Goal: Check status

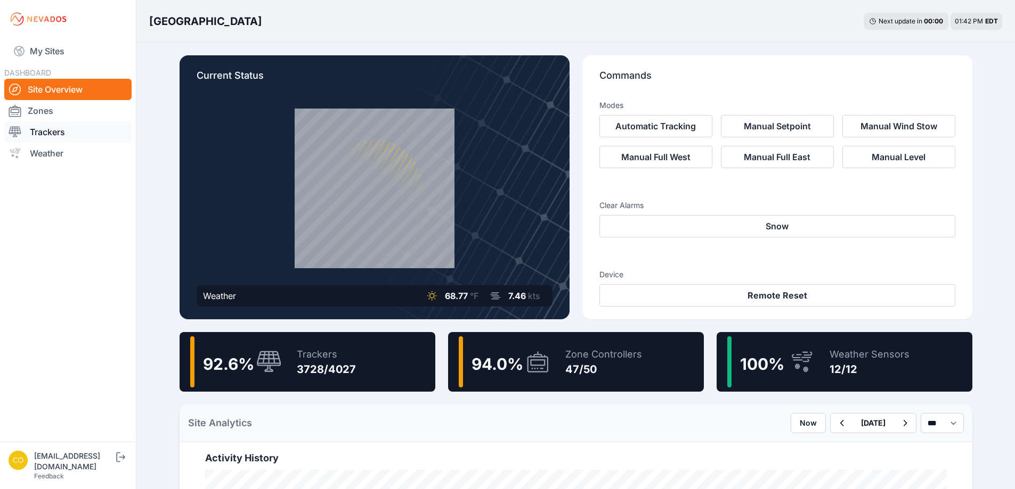
click at [72, 132] on link "Trackers" at bounding box center [67, 131] width 127 height 21
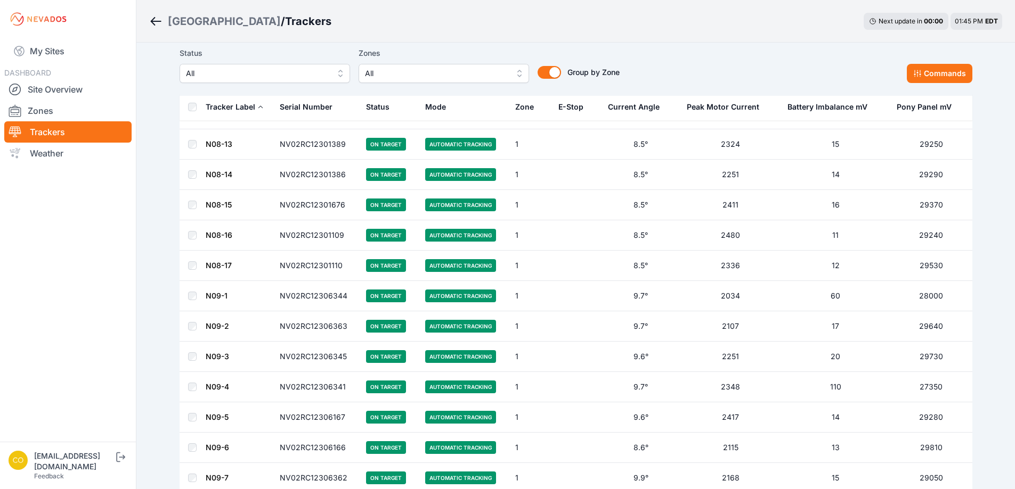
scroll to position [266, 0]
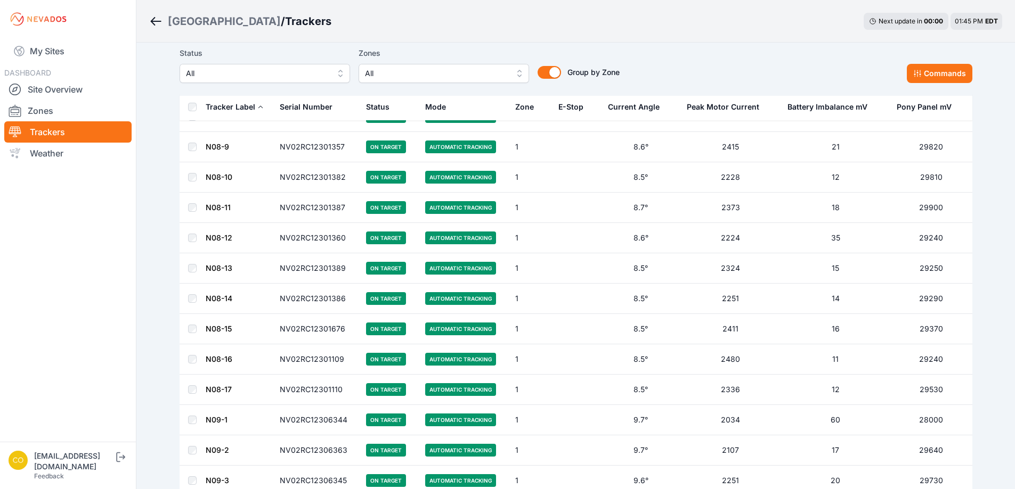
click at [400, 68] on span "All" at bounding box center [436, 73] width 143 height 13
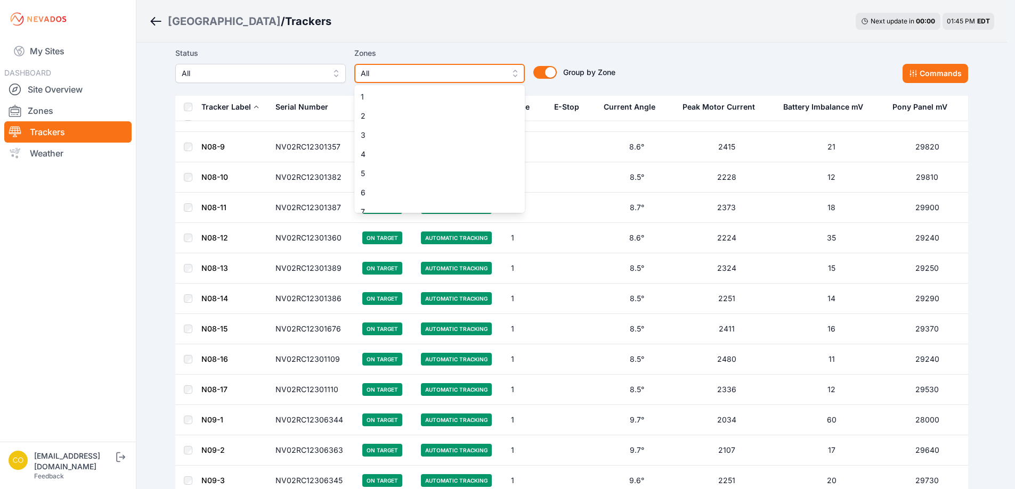
click at [400, 68] on span "All" at bounding box center [432, 73] width 143 height 13
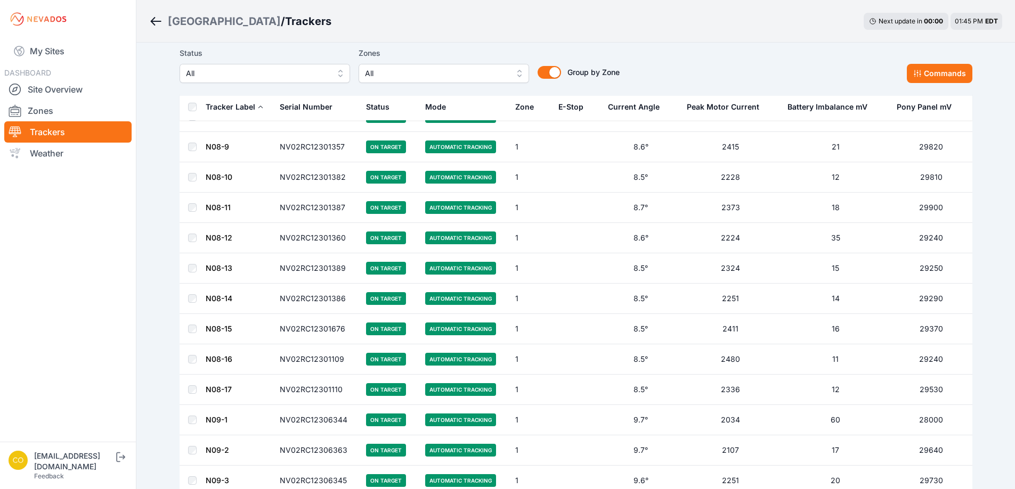
click at [443, 83] on button "All" at bounding box center [443, 73] width 170 height 19
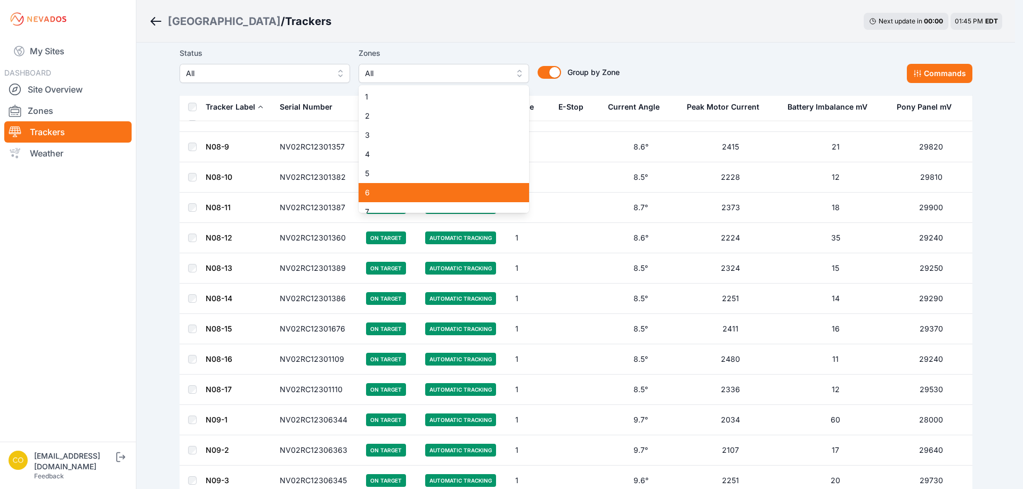
click at [393, 189] on span "6" at bounding box center [437, 192] width 145 height 11
